Goal: Use online tool/utility

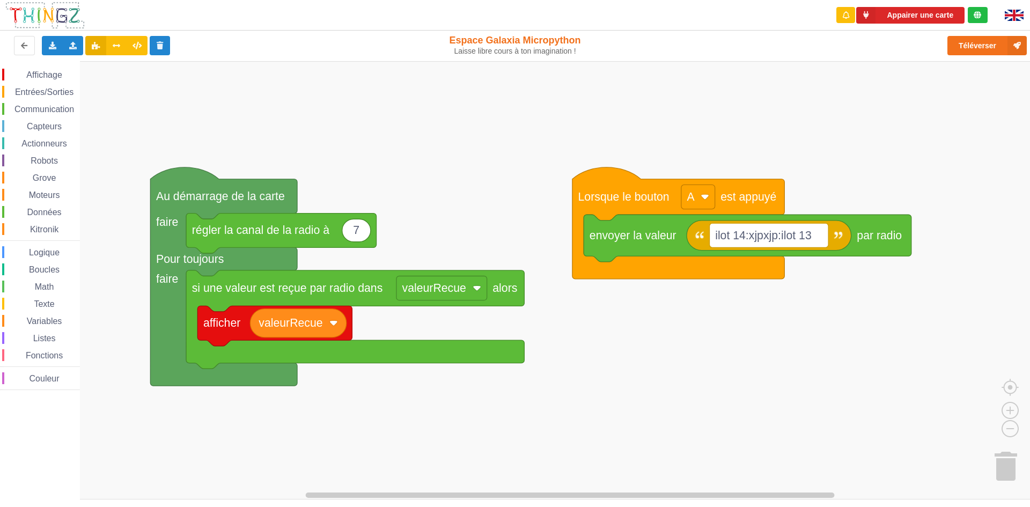
click at [574, 359] on div "Affichage Entrées/Sorties Communication Capteurs Actionneurs Robots Grove Moteu…" at bounding box center [518, 280] width 1037 height 438
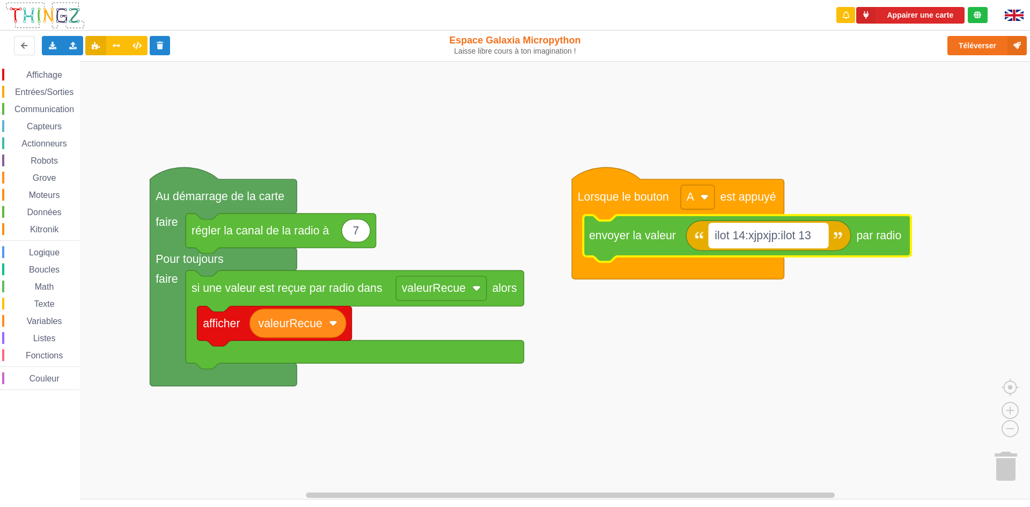
click at [824, 233] on rect "Espace de travail de Blocky" at bounding box center [768, 235] width 119 height 24
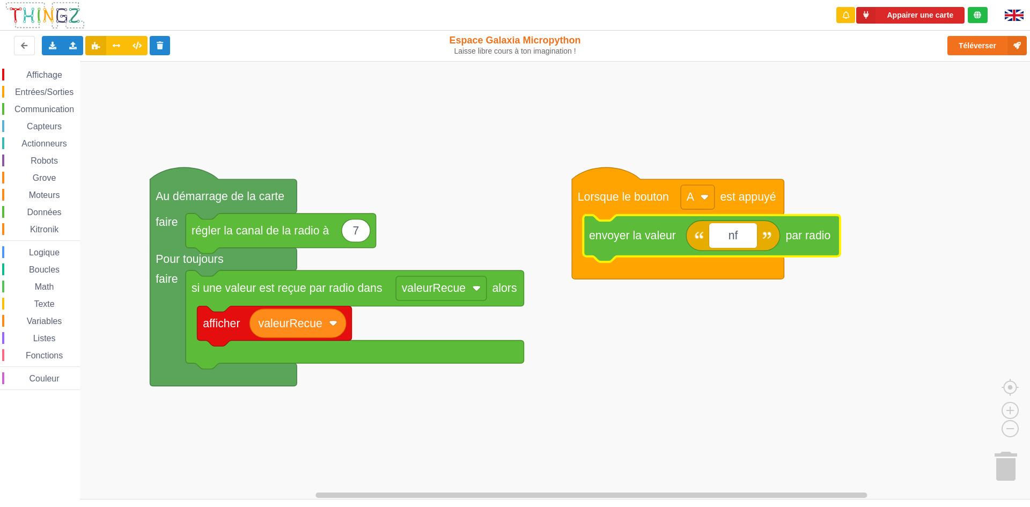
type input "n"
click at [723, 247] on icon "Espace de travail de Blocky" at bounding box center [716, 235] width 60 height 30
click at [714, 244] on rect "Espace de travail de Blocky" at bounding box center [716, 235] width 14 height 24
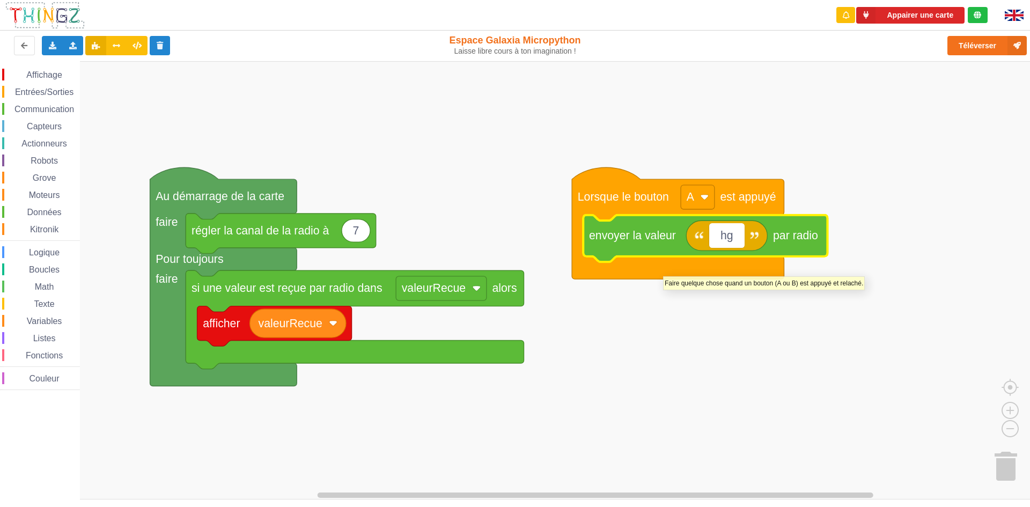
type input "h"
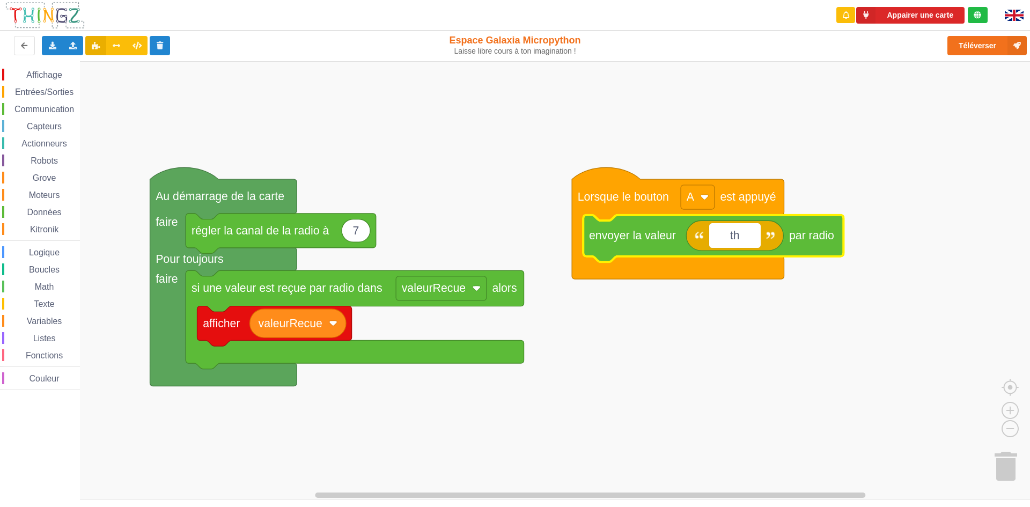
type input "t"
